Goal: Task Accomplishment & Management: Use online tool/utility

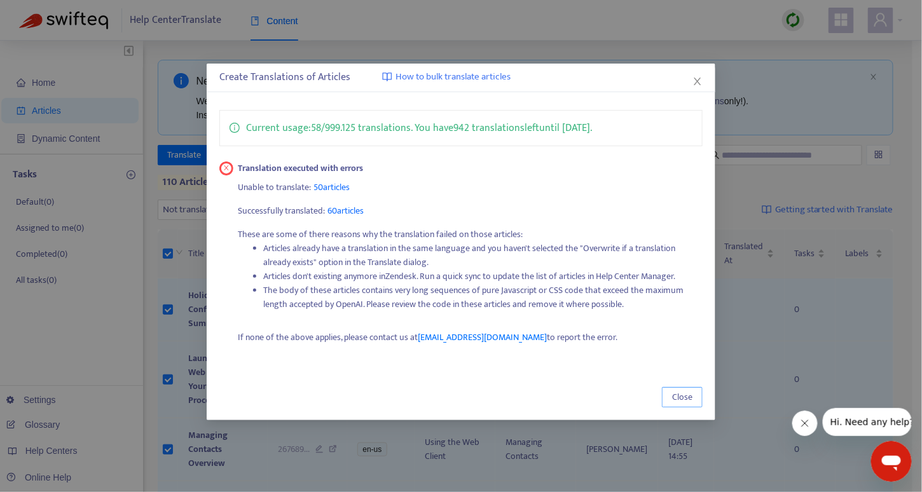
click at [678, 398] on span "Close" at bounding box center [682, 398] width 20 height 14
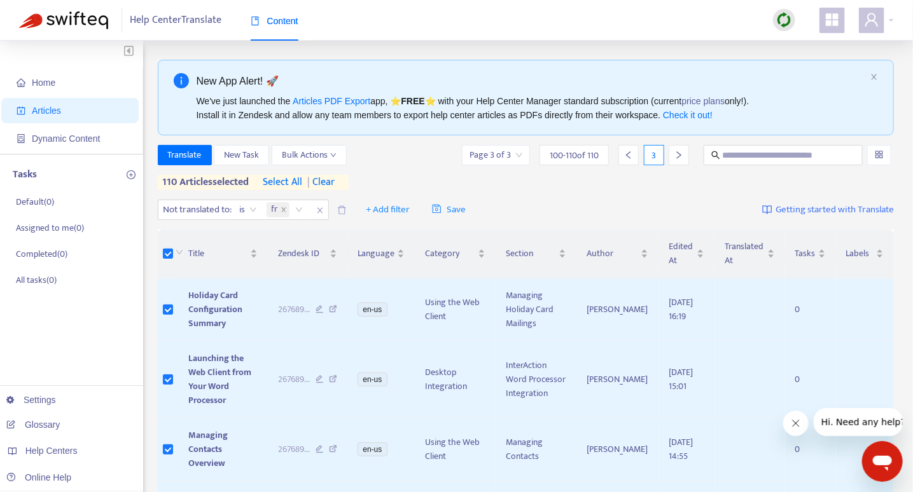
click at [335, 176] on span "| clear" at bounding box center [319, 182] width 32 height 15
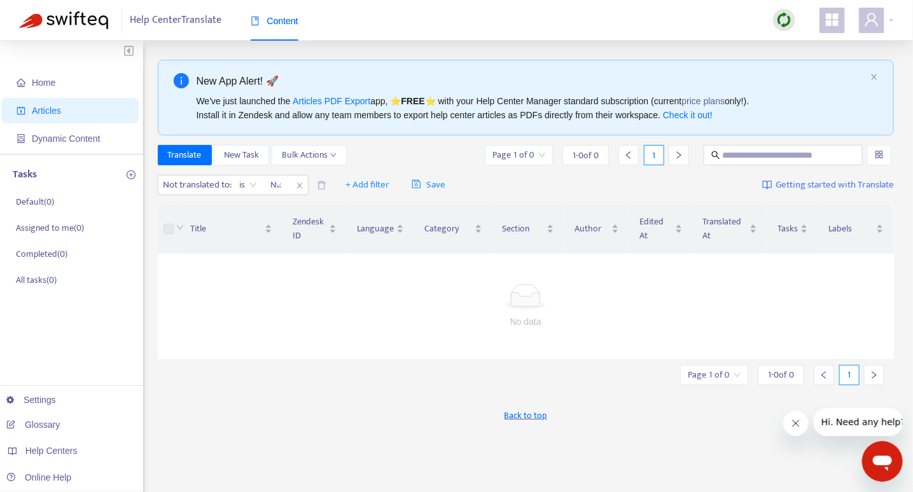
click at [533, 311] on div "No data" at bounding box center [526, 306] width 706 height 45
click at [297, 187] on icon "close" at bounding box center [300, 186] width 8 height 8
click at [195, 184] on span "+ Add filter" at bounding box center [192, 184] width 44 height 15
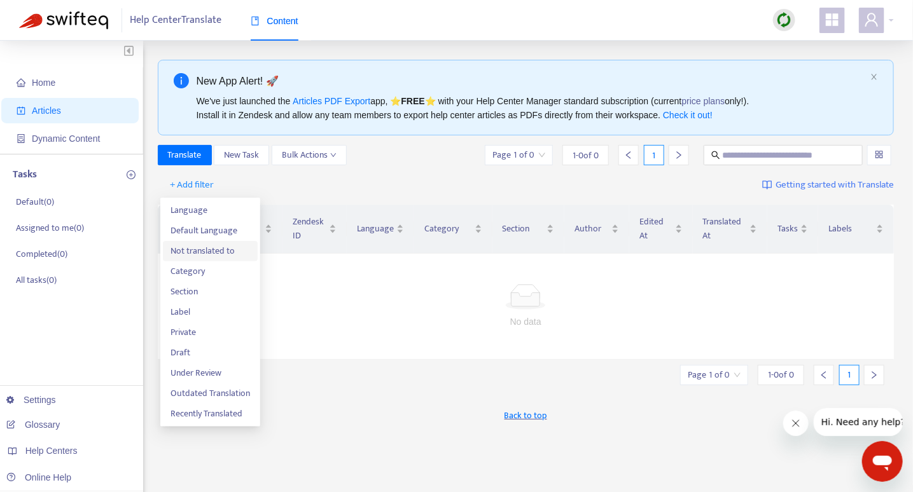
click at [203, 250] on span "Not translated to" at bounding box center [210, 251] width 80 height 14
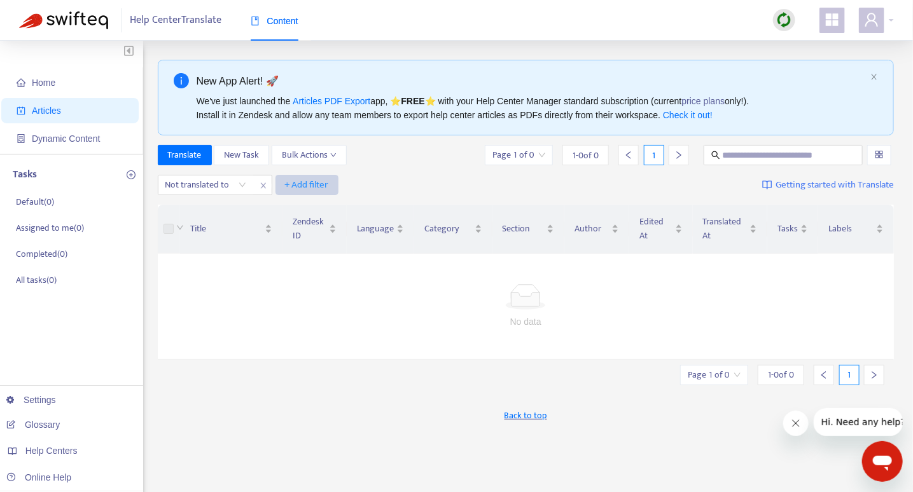
click at [311, 189] on span "+ Add filter" at bounding box center [307, 184] width 44 height 15
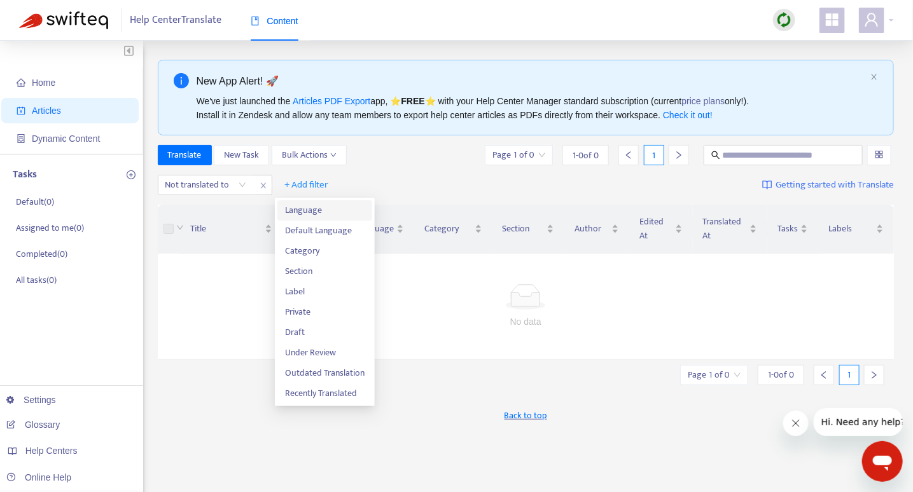
click at [312, 211] on span "Language" at bounding box center [325, 211] width 80 height 14
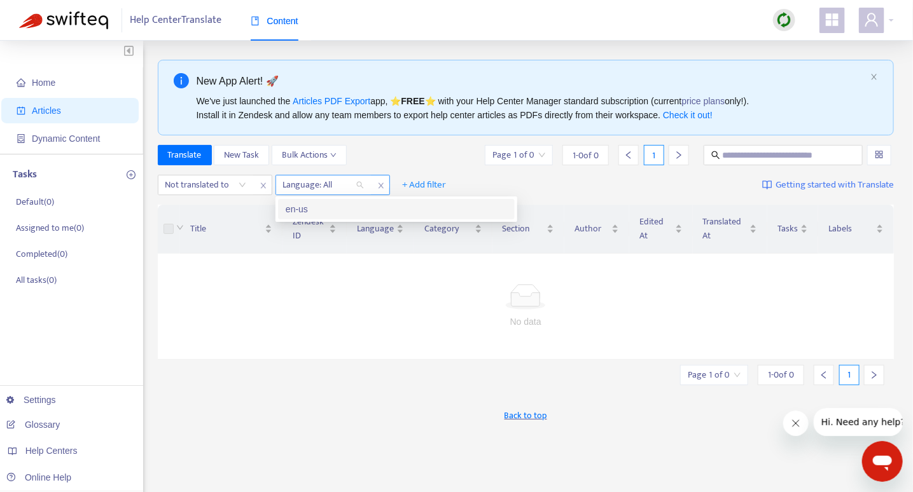
click at [338, 188] on div at bounding box center [317, 184] width 77 height 15
click at [415, 158] on div "Translate New Task Bulk Actions Page 1 of 0 1 - 0 of 0 1" at bounding box center [526, 155] width 737 height 20
click at [240, 187] on div "Not translated to" at bounding box center [205, 185] width 95 height 19
click at [200, 207] on div "en-us" at bounding box center [278, 209] width 221 height 14
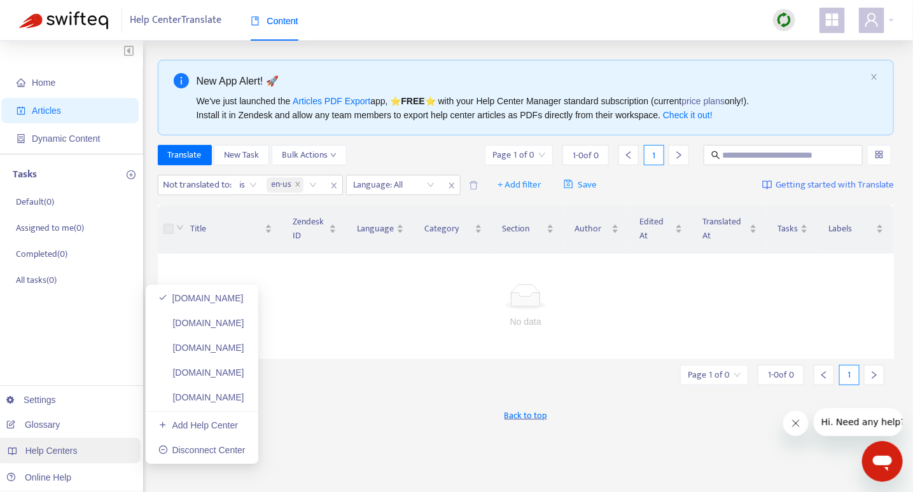
click at [53, 453] on span "Help Centers" at bounding box center [51, 451] width 52 height 10
click at [216, 326] on link "iawebclient.zendesk.com" at bounding box center [201, 323] width 86 height 10
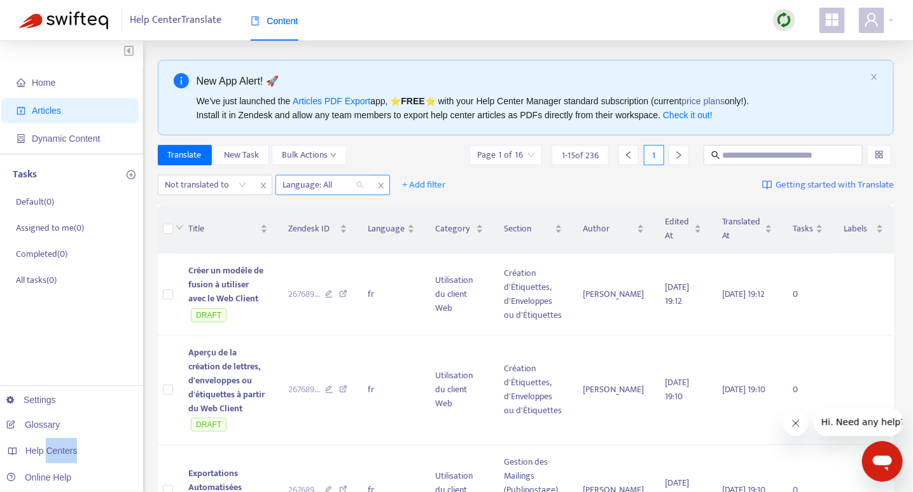
click at [353, 186] on div at bounding box center [317, 184] width 77 height 15
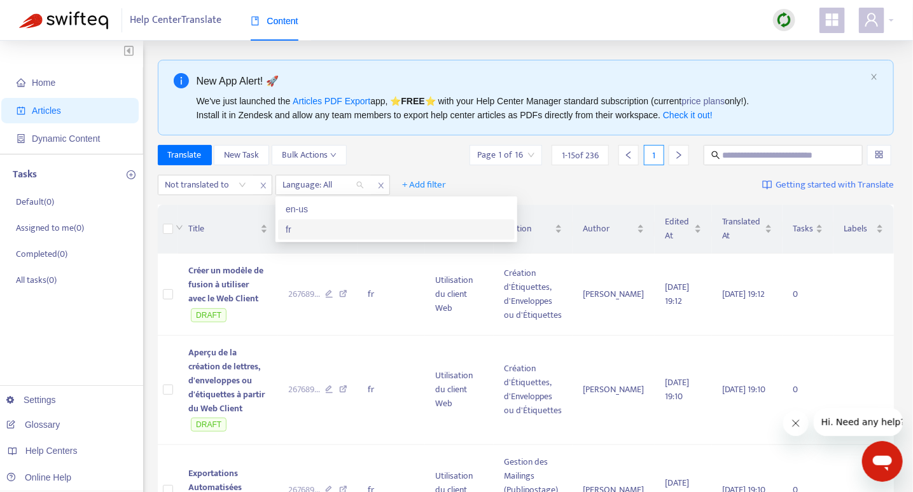
click at [290, 228] on div "fr" at bounding box center [396, 230] width 221 height 14
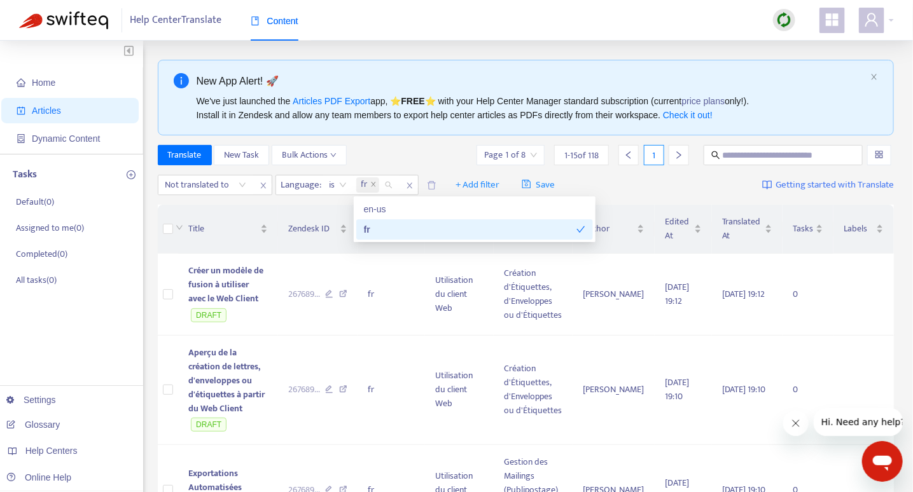
click at [424, 158] on div "Translate New Task Bulk Actions Page 1 of 8 1 - 15 of 118 1" at bounding box center [526, 155] width 737 height 20
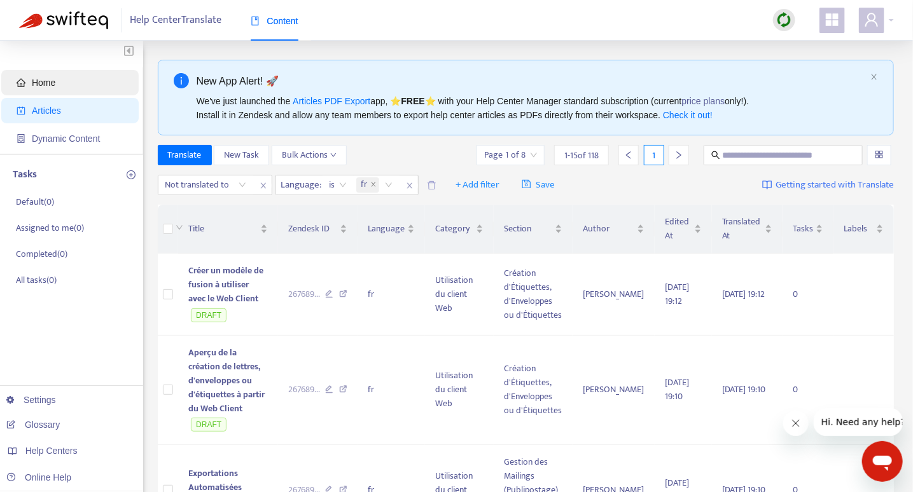
click at [50, 80] on span "Home" at bounding box center [44, 83] width 24 height 10
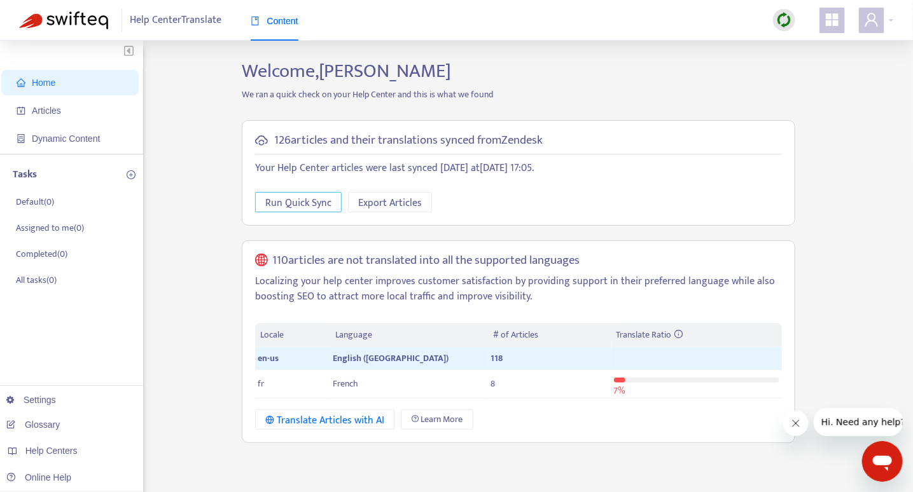
click at [302, 210] on span "Run Quick Sync" at bounding box center [298, 203] width 66 height 16
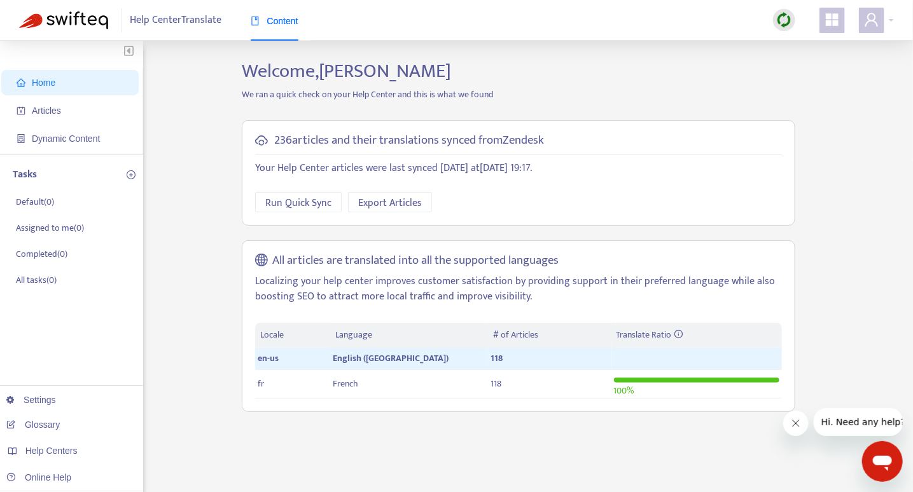
click at [236, 416] on div "236 articles and their translations synced from Zendesk Your Help Center articl…" at bounding box center [518, 266] width 572 height 311
